Goal: Use online tool/utility: Use online tool/utility

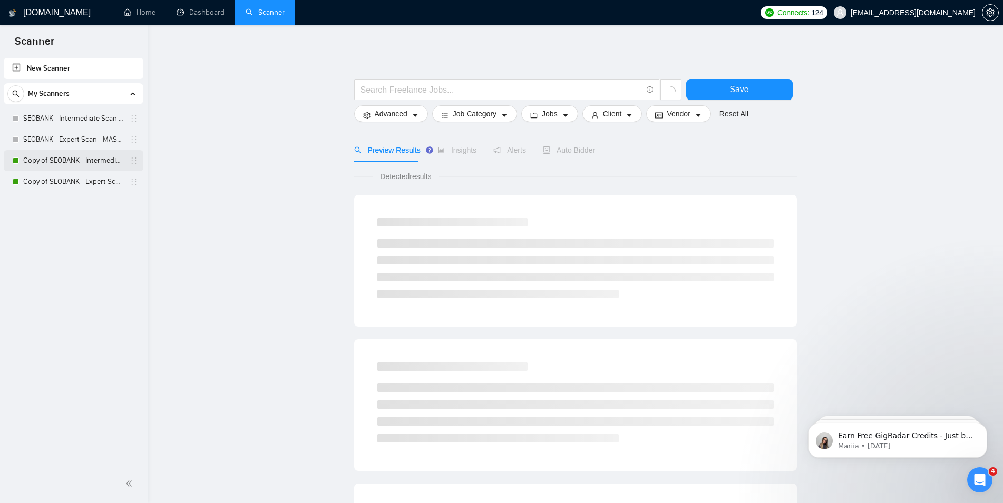
click at [107, 159] on link "Copy of SEOBANK - Intermediate Scan - Home Services" at bounding box center [73, 160] width 100 height 21
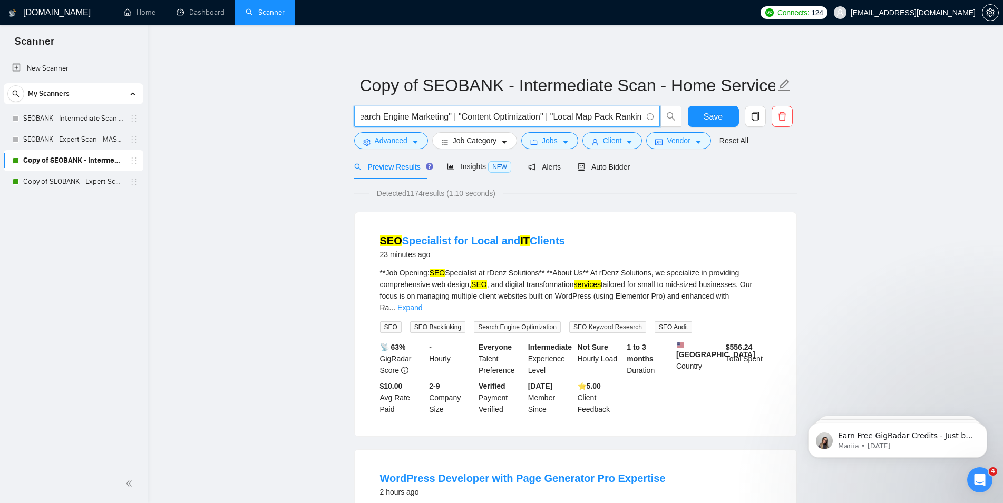
scroll to position [0, 249]
drag, startPoint x: 386, startPoint y: 115, endPoint x: 637, endPoint y: 120, distance: 251.0
click at [637, 120] on input "(SEO | "Search Engine Optimization" | "Search Optimization" | "Search Engine Ma…" at bounding box center [502, 116] width 282 height 13
drag, startPoint x: 480, startPoint y: 286, endPoint x: 476, endPoint y: 283, distance: 5.6
click at [476, 283] on mark "SEO" at bounding box center [479, 284] width 16 height 8
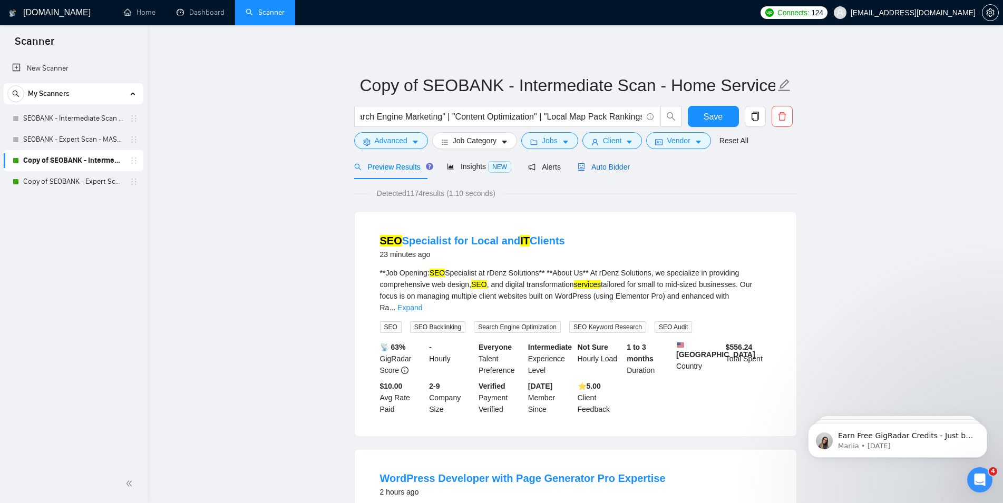
click at [590, 169] on span "Auto Bidder" at bounding box center [604, 167] width 52 height 8
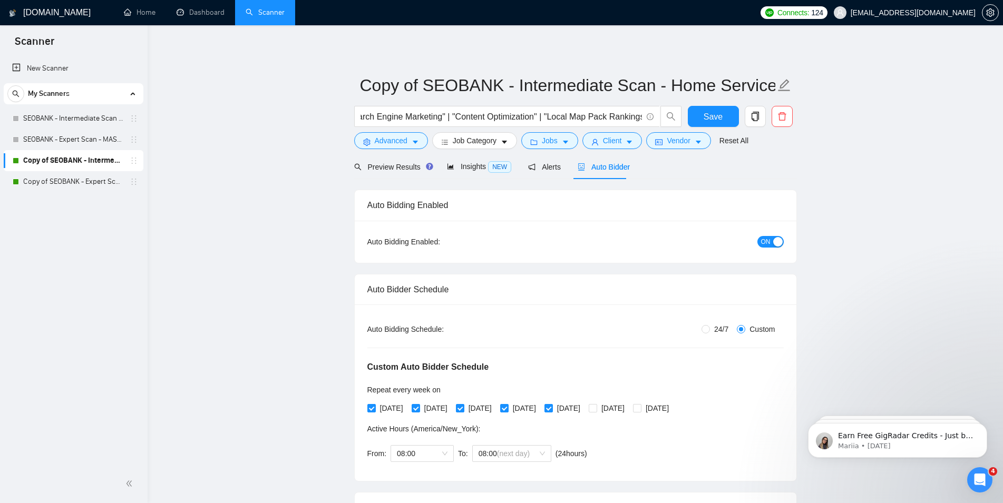
scroll to position [0, 249]
click at [85, 179] on link "Copy of SEOBANK - Expert Scan - Professional Services" at bounding box center [73, 181] width 100 height 21
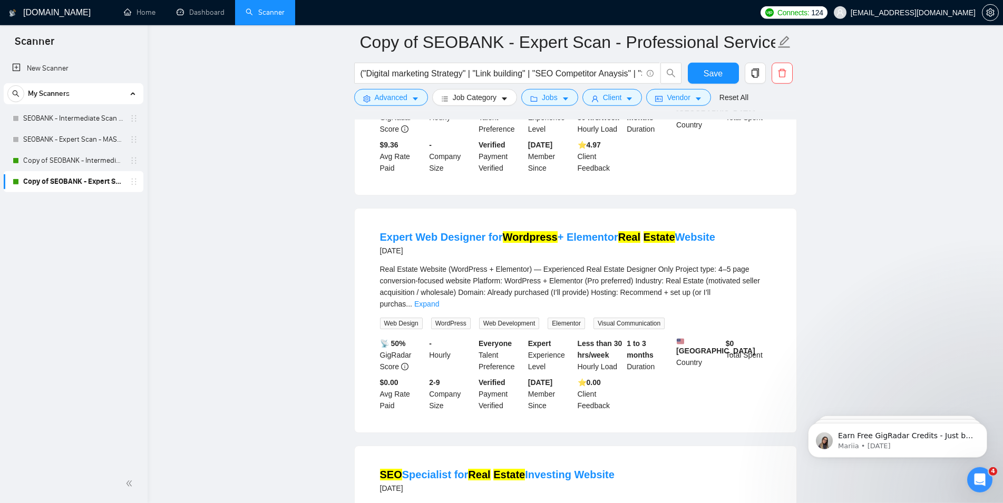
scroll to position [1214, 0]
